Goal: Navigation & Orientation: Go to known website

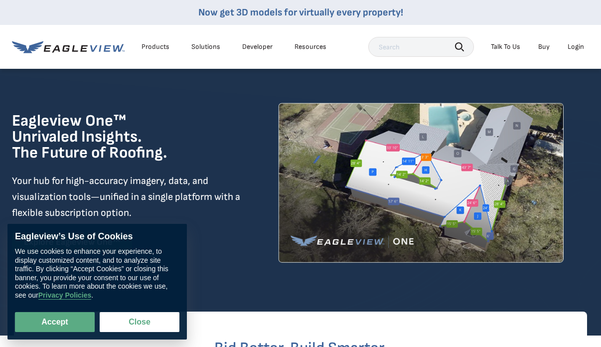
click at [578, 46] on div "Login" at bounding box center [575, 46] width 16 height 9
click at [157, 319] on button "Close" at bounding box center [140, 322] width 80 height 20
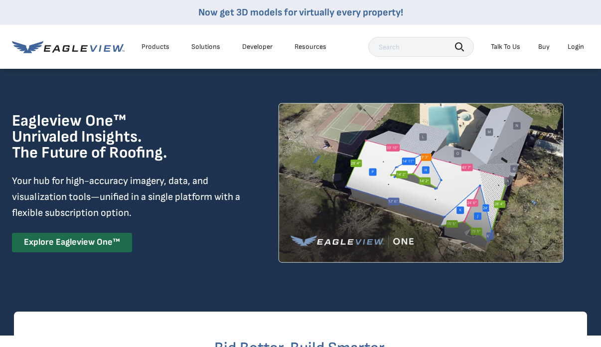
click at [577, 47] on div "Login" at bounding box center [575, 46] width 16 height 9
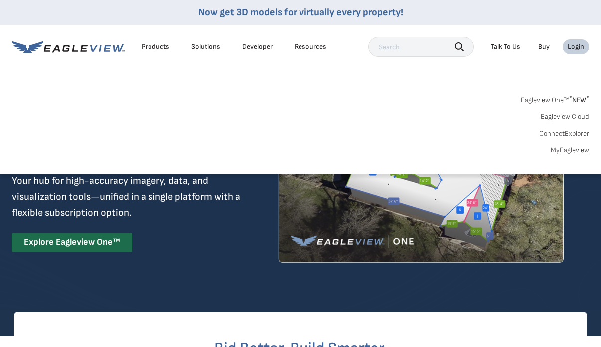
click at [577, 47] on div "Login" at bounding box center [575, 46] width 16 height 9
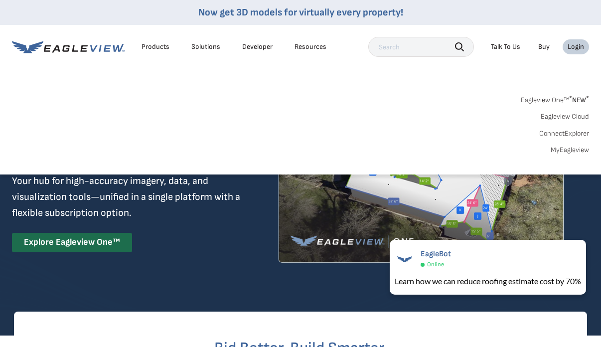
click at [411, 50] on input "text" at bounding box center [421, 47] width 106 height 20
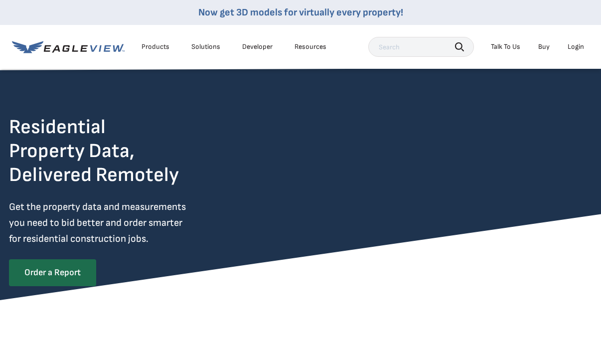
click at [568, 48] on div "Login" at bounding box center [575, 46] width 16 height 9
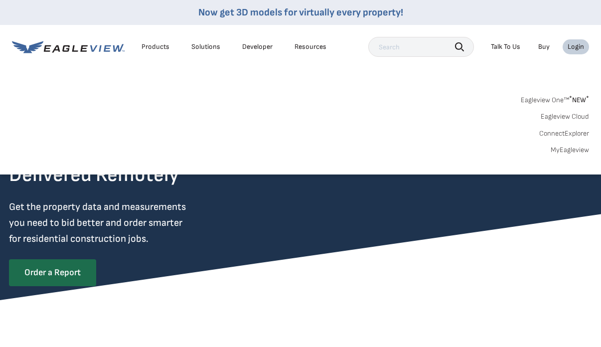
click at [570, 148] on link "MyEagleview" at bounding box center [569, 149] width 38 height 9
